Goal: Ask a question

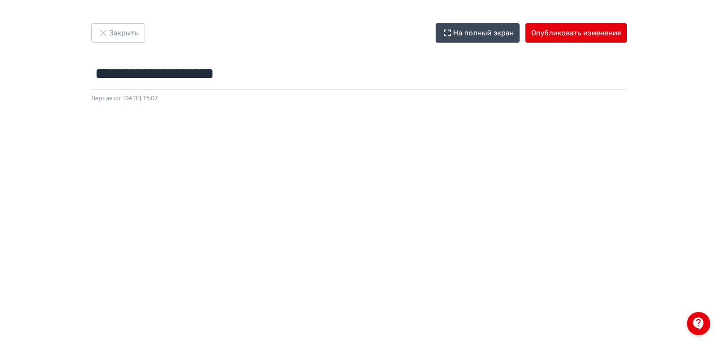
click at [701, 332] on div at bounding box center [698, 323] width 23 height 23
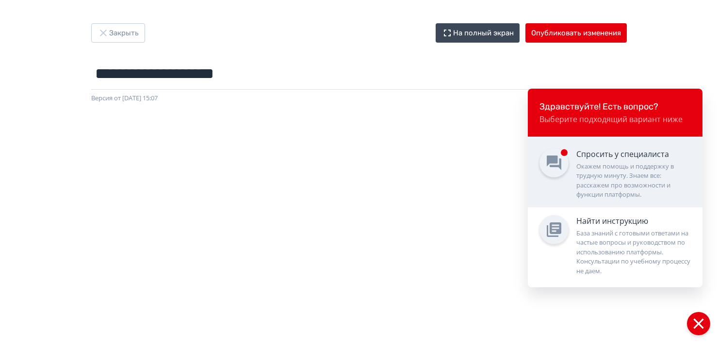
click at [583, 160] on div "Спросить у специалиста Окажем помощь и поддержку в трудную минуту. Знаем все: р…" at bounding box center [633, 173] width 114 height 51
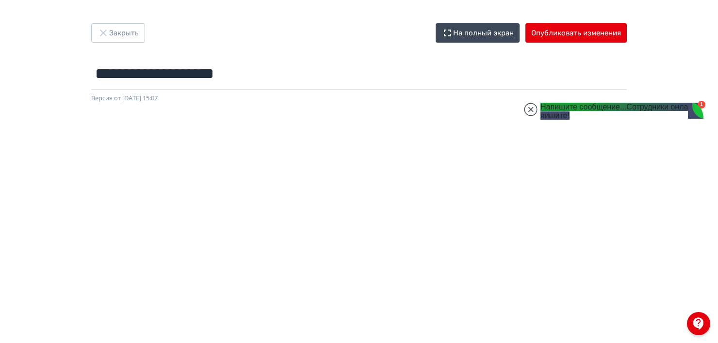
scroll to position [7392, 0]
type textarea "**********"
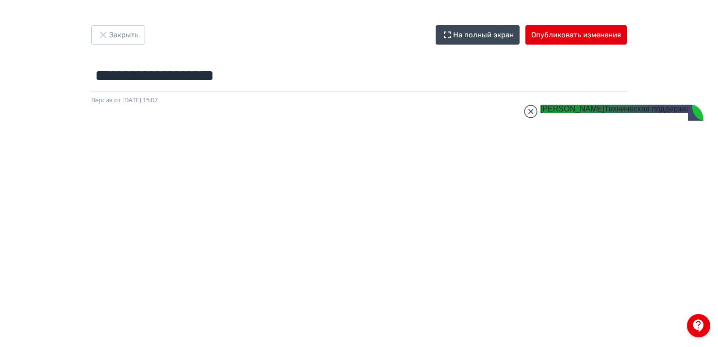
scroll to position [7611, 0]
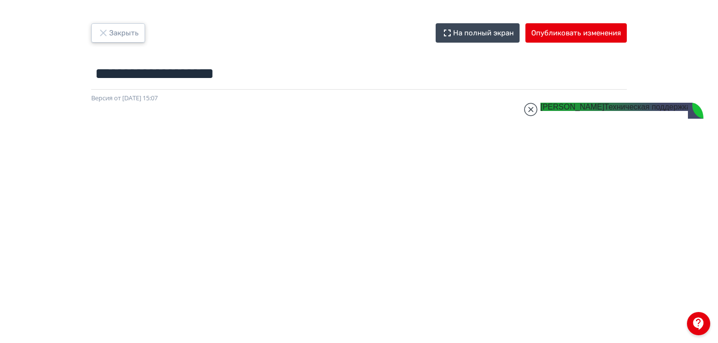
click at [133, 37] on button "Закрыть" at bounding box center [118, 32] width 54 height 19
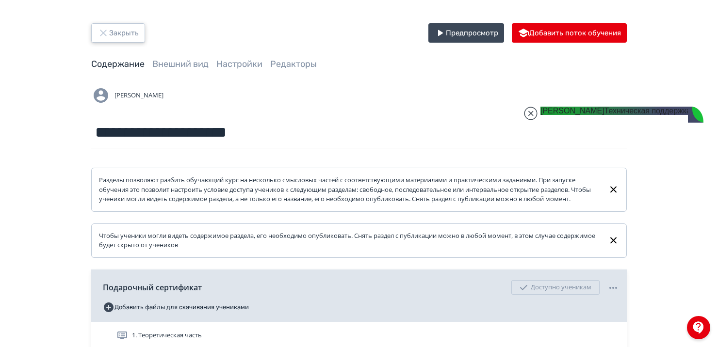
click at [121, 32] on button "Закрыть" at bounding box center [118, 32] width 54 height 19
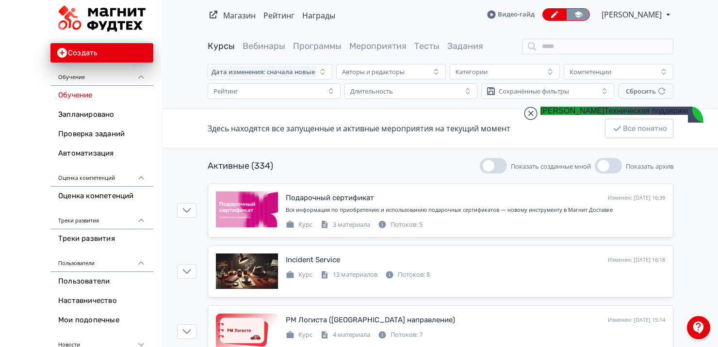
click at [582, 12] on link at bounding box center [578, 14] width 24 height 13
